Goal: Task Accomplishment & Management: Manage account settings

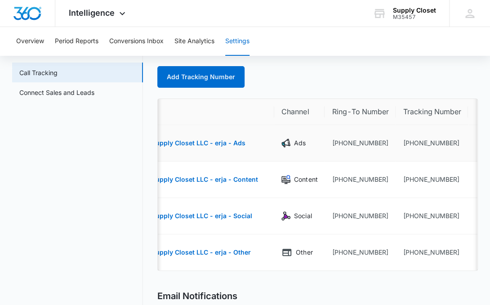
scroll to position [0, 72]
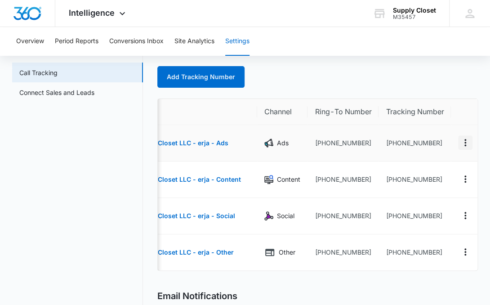
click at [464, 145] on icon "Actions" at bounding box center [465, 142] width 11 height 11
click at [428, 137] on div "Edit" at bounding box center [423, 136] width 19 height 6
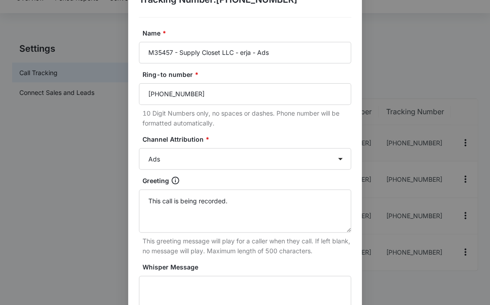
scroll to position [0, 0]
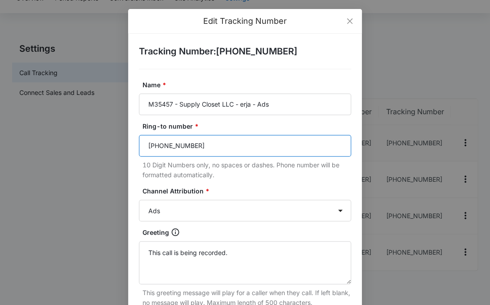
drag, startPoint x: 230, startPoint y: 146, endPoint x: 136, endPoint y: 139, distance: 94.2
click at [136, 139] on div "Tracking Number : [PHONE_NUMBER] Name * M35457 - Supply Closet LLC - erja - Ads…" at bounding box center [245, 283] width 234 height 498
paste input "516-0486‬"
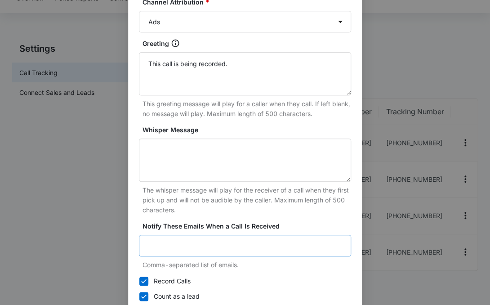
scroll to position [236, 0]
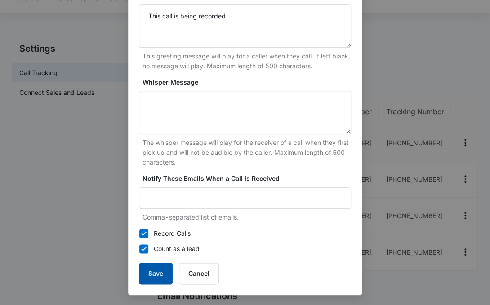
type input "[PHONE_NUMBER]‬"
click at [153, 273] on button "Save" at bounding box center [156, 274] width 34 height 22
click at [162, 276] on button "Save" at bounding box center [156, 274] width 34 height 22
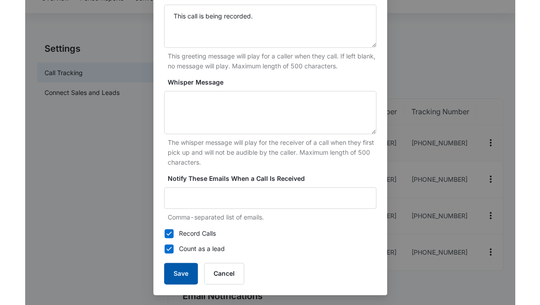
scroll to position [227, 0]
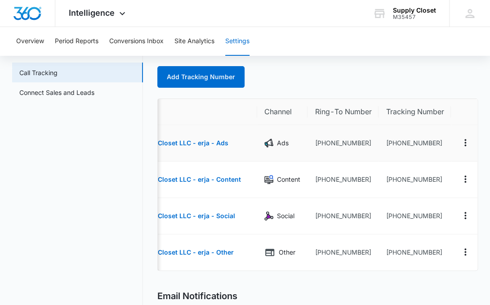
click at [325, 71] on div "Add Tracking Number" at bounding box center [317, 77] width 321 height 22
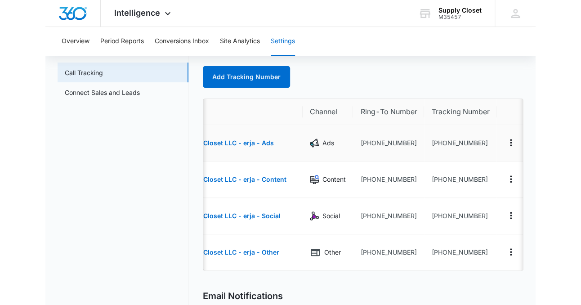
scroll to position [0, 0]
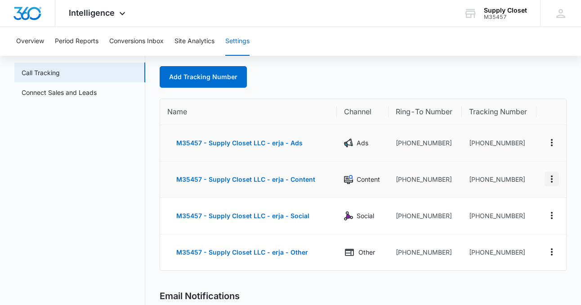
click at [490, 181] on icon "Actions" at bounding box center [551, 179] width 11 height 11
click at [490, 174] on div "Edit" at bounding box center [509, 172] width 19 height 6
select select "CONTENT"
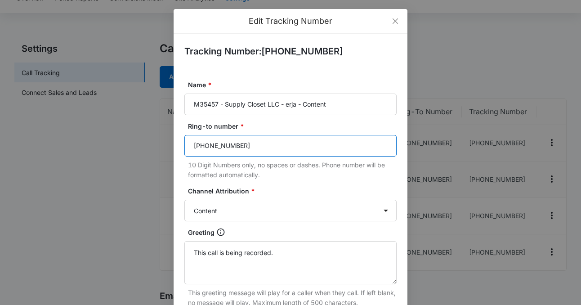
drag, startPoint x: 274, startPoint y: 143, endPoint x: 177, endPoint y: 142, distance: 97.6
click at [177, 142] on div "Tracking Number : [PHONE_NUMBER] Name * M35457 - Supply Closet LLC - erja - Con…" at bounding box center [291, 283] width 234 height 498
paste input "516-0486‬"
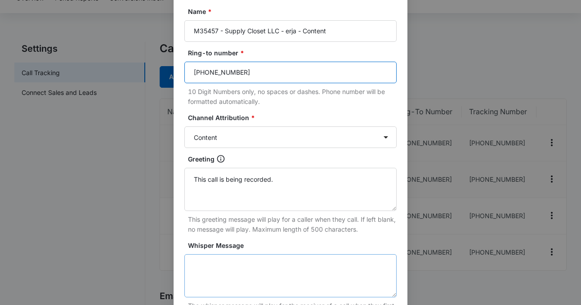
scroll to position [236, 0]
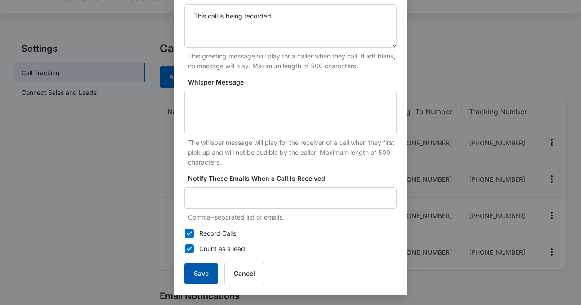
type input "[PHONE_NUMBER]‬"
click at [213, 272] on button "Save" at bounding box center [201, 274] width 34 height 22
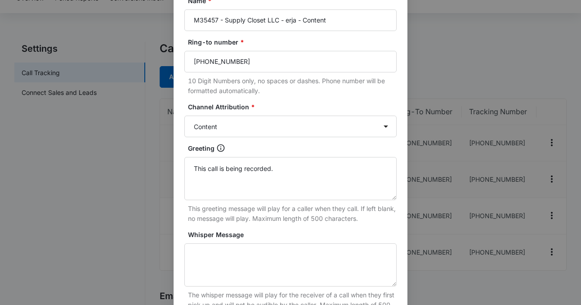
scroll to position [84, 0]
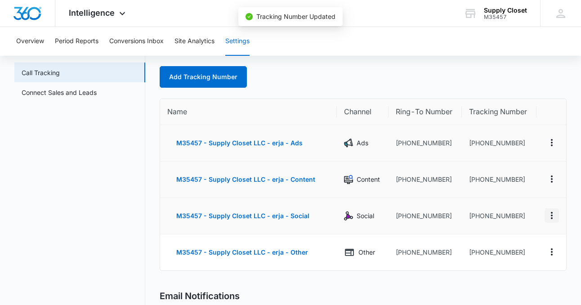
click at [490, 214] on icon "Actions" at bounding box center [551, 215] width 11 height 11
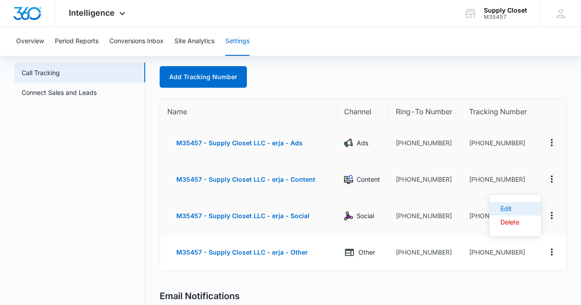
click at [490, 205] on div "Edit" at bounding box center [509, 208] width 19 height 6
select select "SOCIAL"
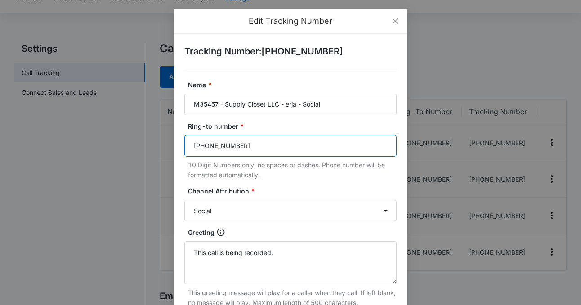
drag, startPoint x: 255, startPoint y: 147, endPoint x: 189, endPoint y: 146, distance: 65.6
click at [189, 146] on input "[PHONE_NUMBER]" at bounding box center [290, 146] width 212 height 22
paste input "516-0486‬"
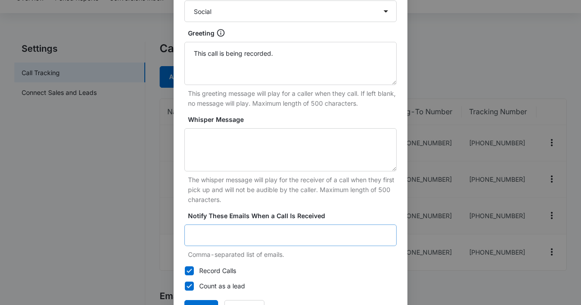
scroll to position [236, 0]
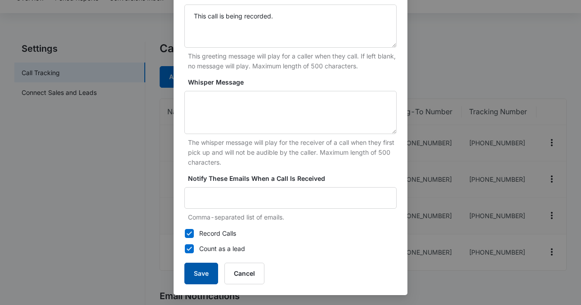
type input "[PHONE_NUMBER]‬"
click at [199, 272] on button "Save" at bounding box center [201, 274] width 34 height 22
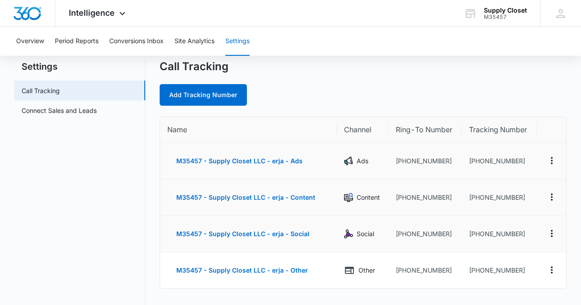
scroll to position [23, 0]
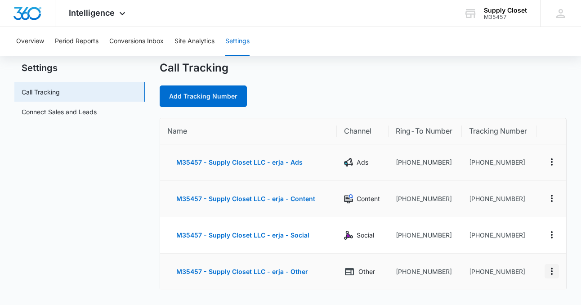
click at [490, 269] on icon "Actions" at bounding box center [551, 271] width 11 height 11
click at [490, 262] on div "Edit" at bounding box center [509, 262] width 19 height 6
select select "OTHER"
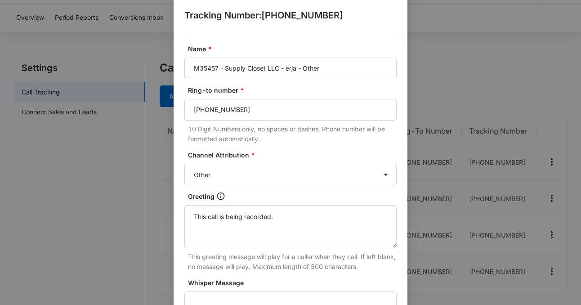
scroll to position [44, 0]
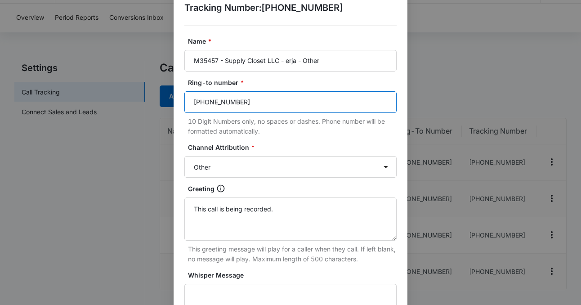
drag, startPoint x: 251, startPoint y: 103, endPoint x: 181, endPoint y: 102, distance: 70.6
click at [181, 102] on div "Tracking Number : [PHONE_NUMBER] Name * M35457 - Supply Closet LLC - erja - Oth…" at bounding box center [291, 239] width 234 height 498
paste input "516-0486‬"
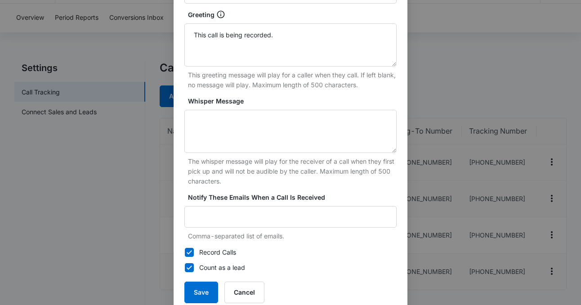
scroll to position [236, 0]
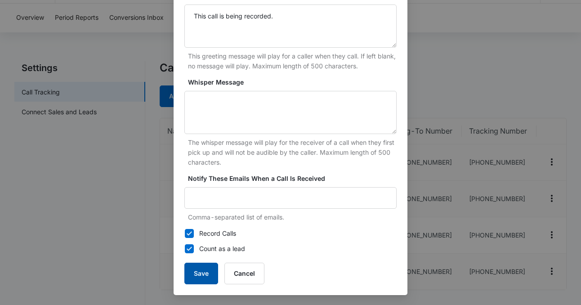
type input "[PHONE_NUMBER]‬"
click at [210, 267] on button "Save" at bounding box center [201, 274] width 34 height 22
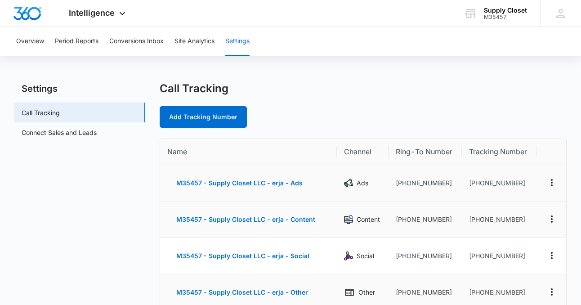
scroll to position [0, 0]
